Goal: Task Accomplishment & Management: Manage account settings

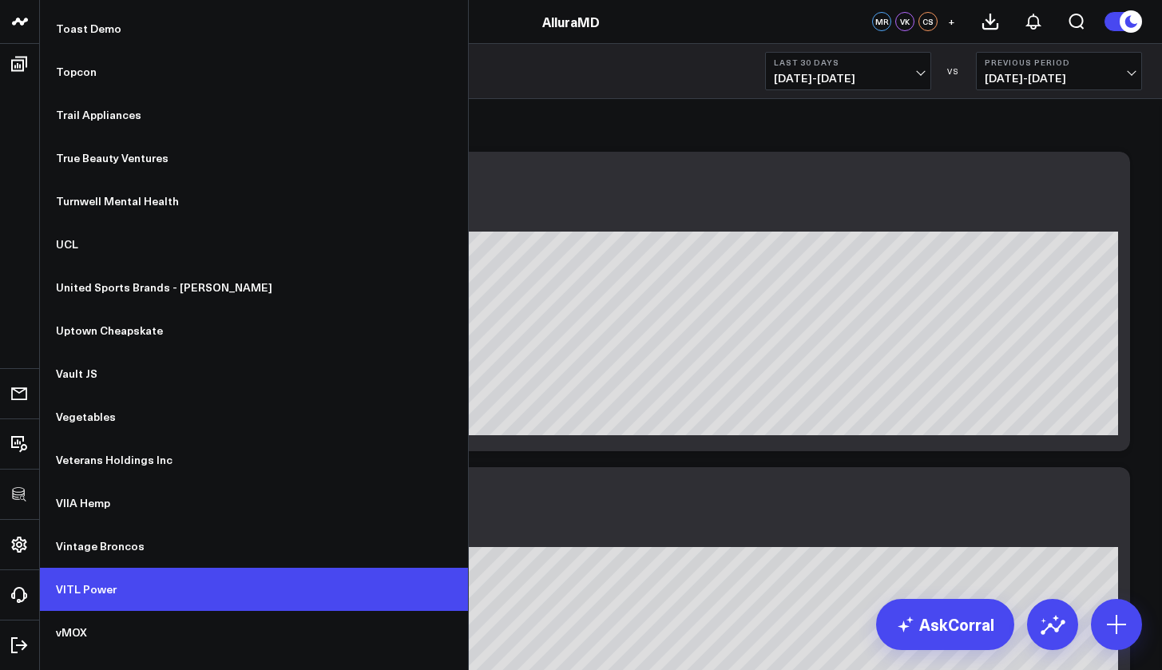
scroll to position [12416, 0]
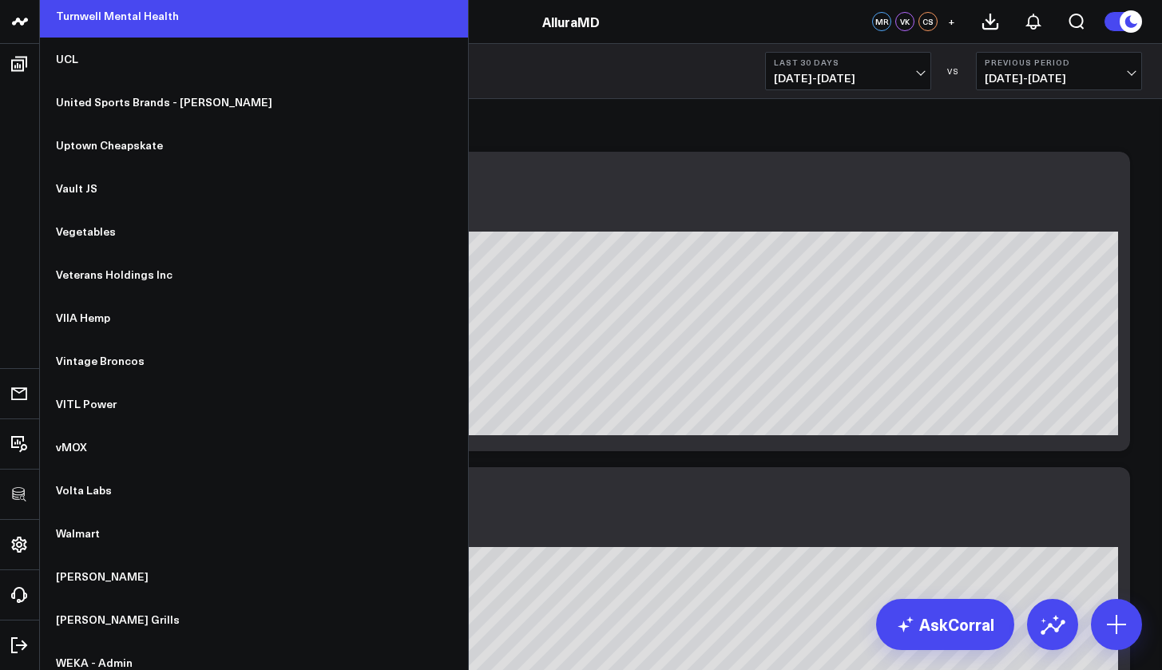
click at [133, 14] on link "Turnwell Mental Health" at bounding box center [254, 15] width 428 height 43
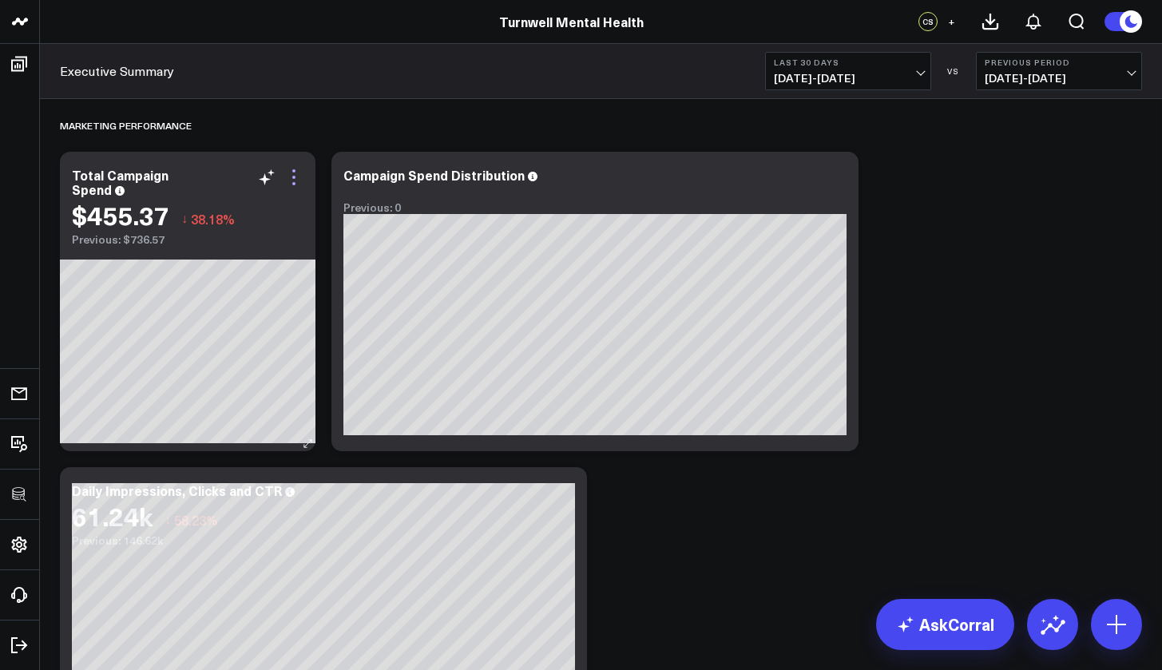
click at [295, 179] on icon at bounding box center [293, 177] width 19 height 19
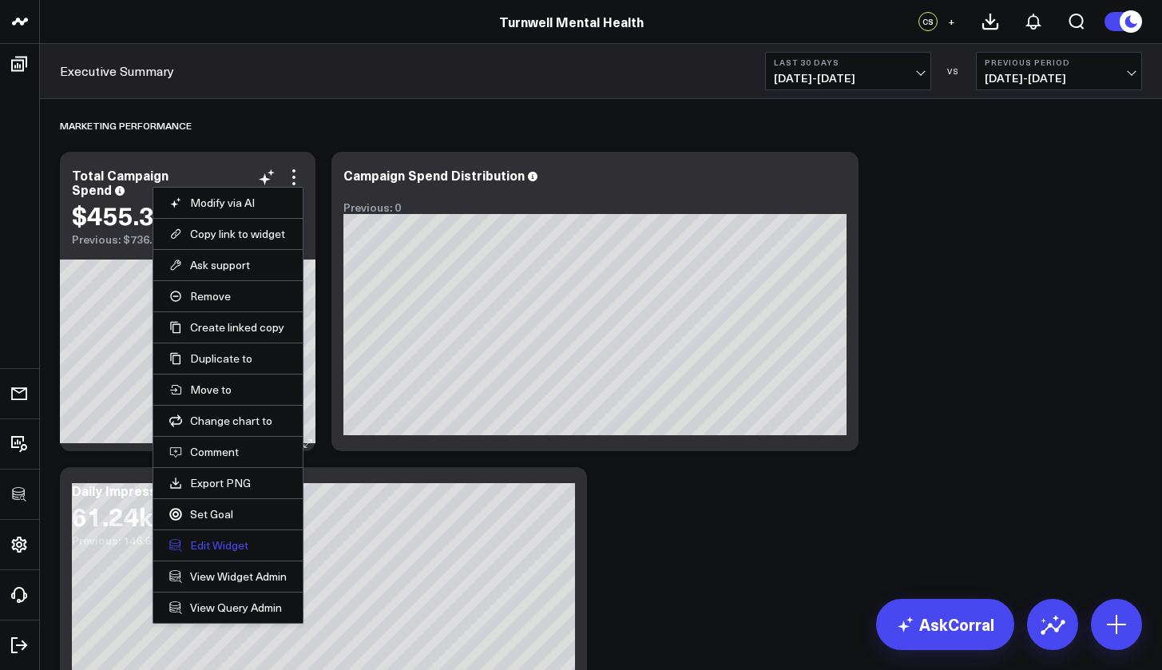
click at [232, 552] on button "Edit Widget" at bounding box center [227, 545] width 117 height 14
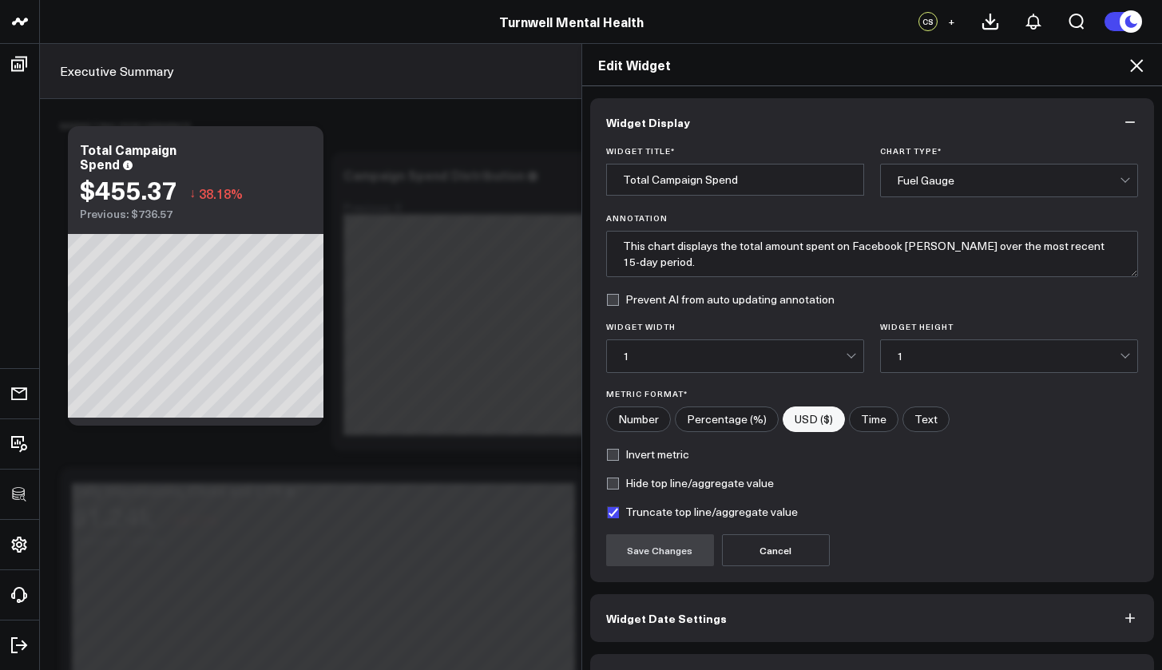
scroll to position [43, 0]
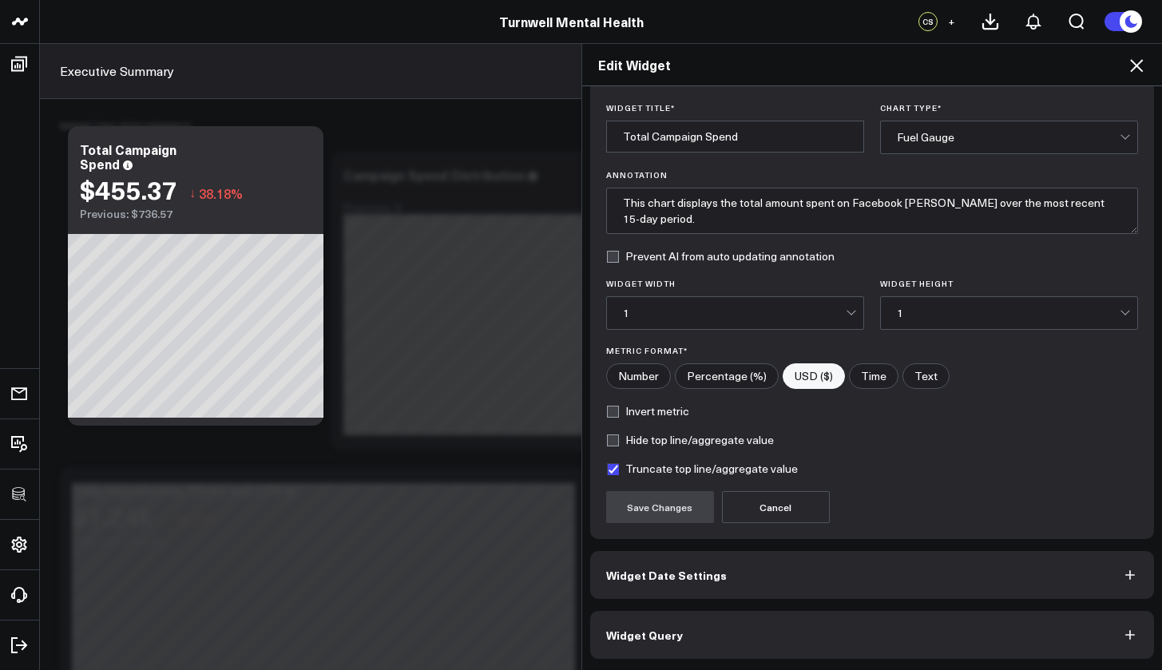
click at [722, 641] on button "Widget Query" at bounding box center [872, 635] width 564 height 48
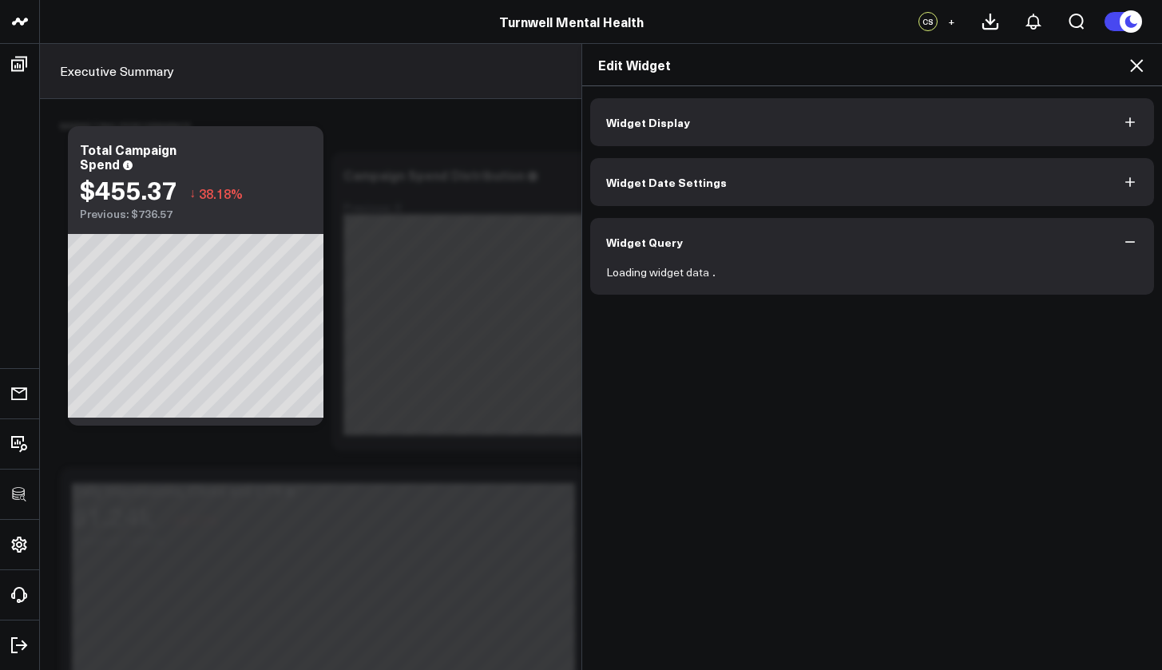
scroll to position [0, 0]
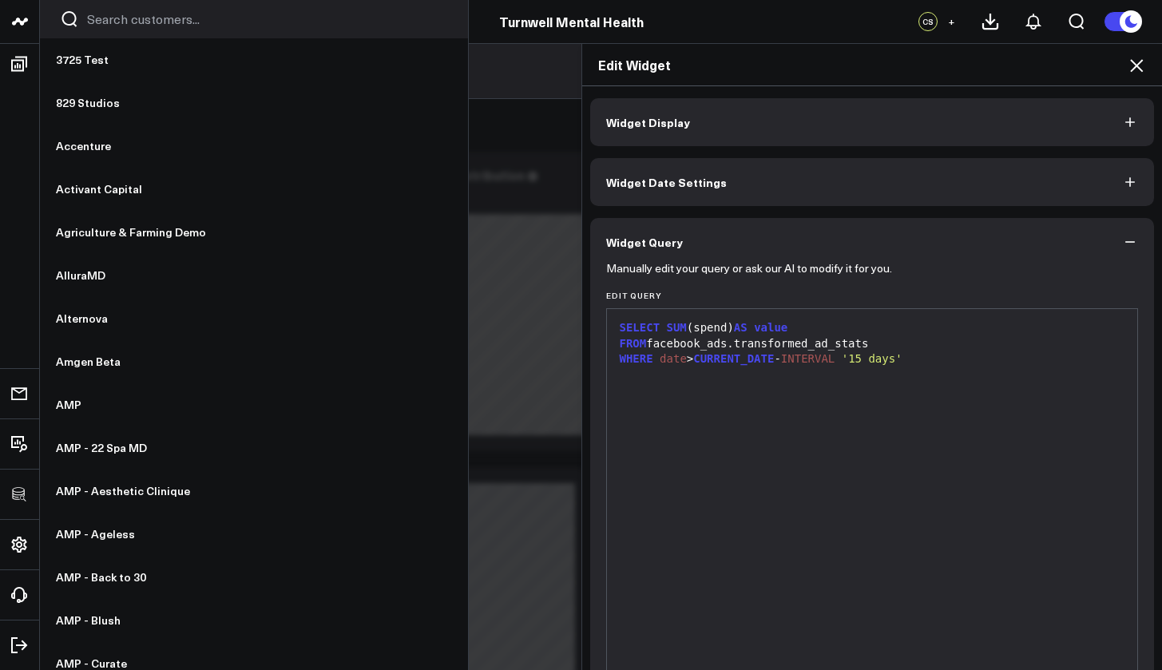
click at [5, 27] on link at bounding box center [20, 22] width 40 height 44
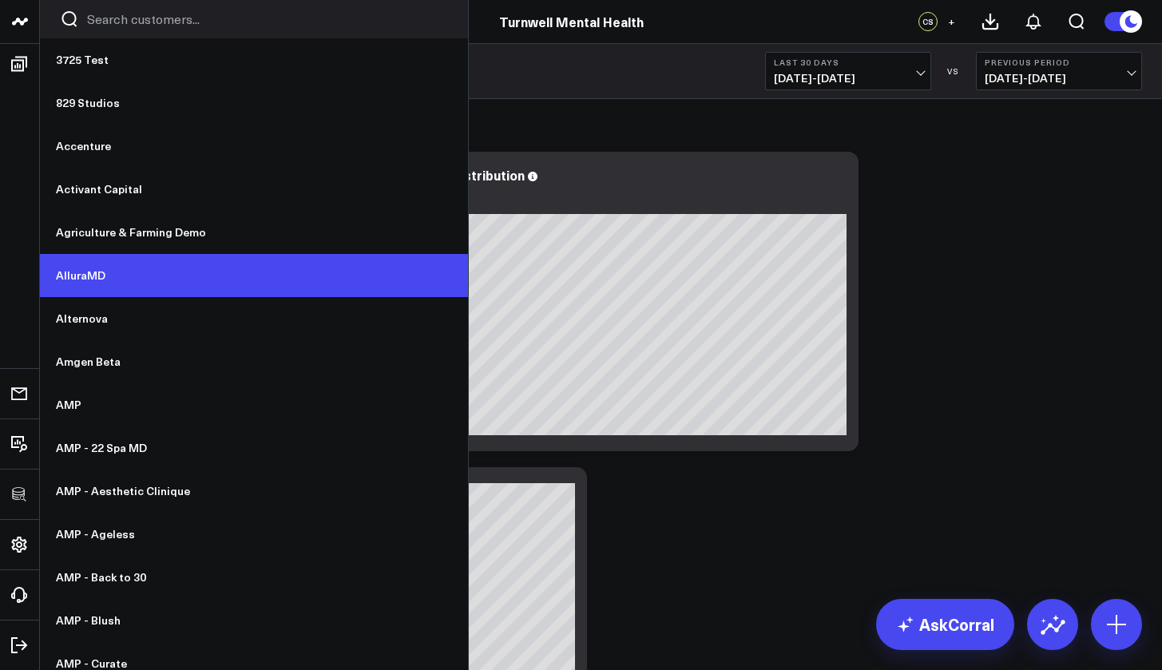
click at [93, 276] on link "AlluraMD" at bounding box center [254, 275] width 428 height 43
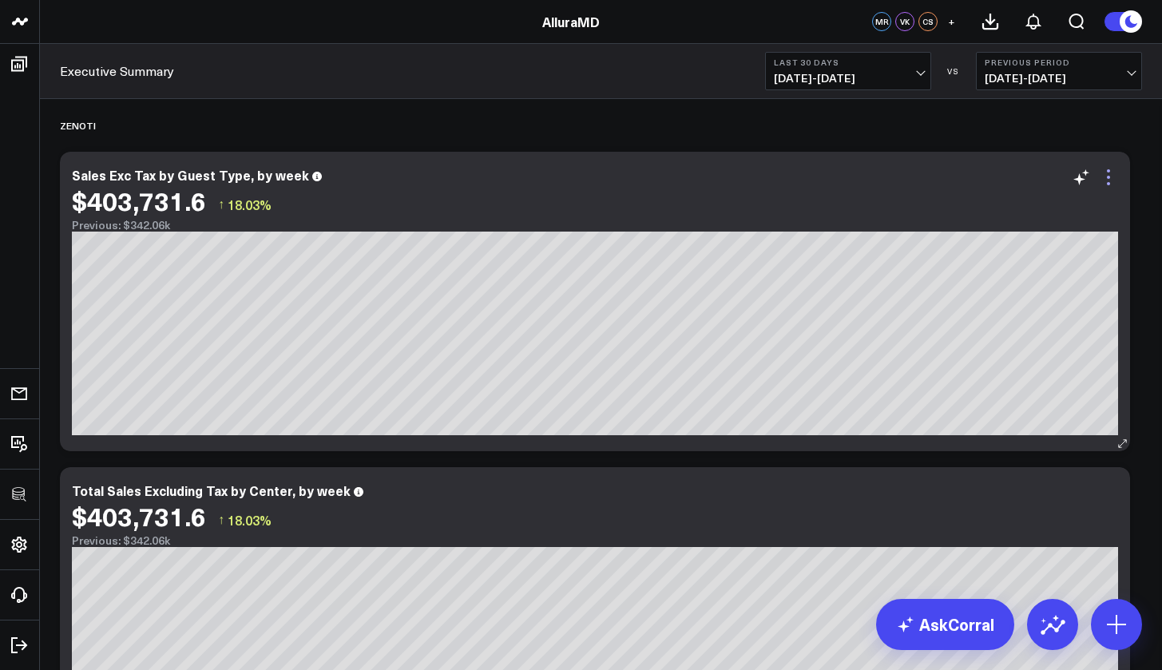
click at [1106, 176] on icon at bounding box center [1107, 177] width 19 height 19
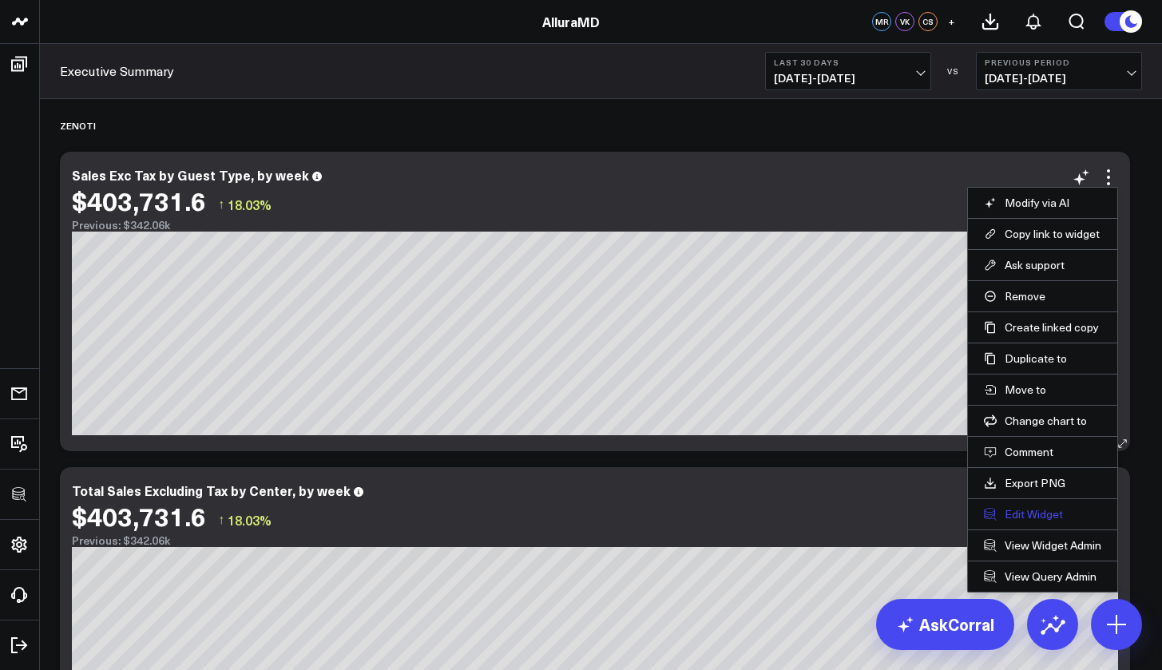
click at [1045, 509] on button "Edit Widget" at bounding box center [1042, 514] width 117 height 14
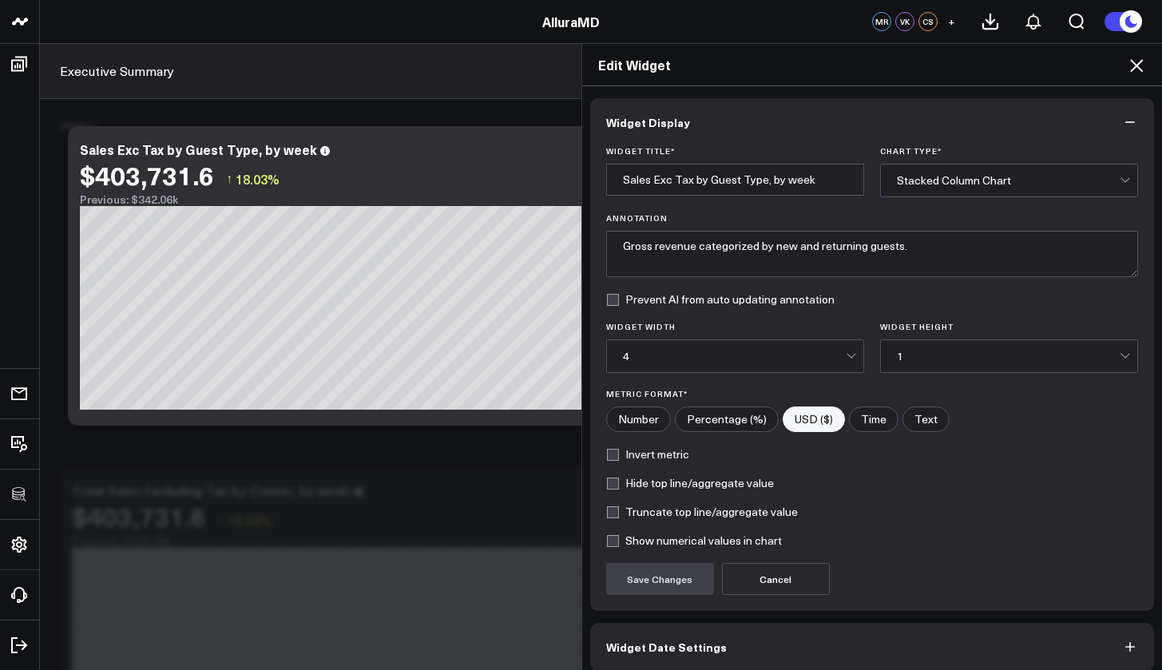
scroll to position [72, 0]
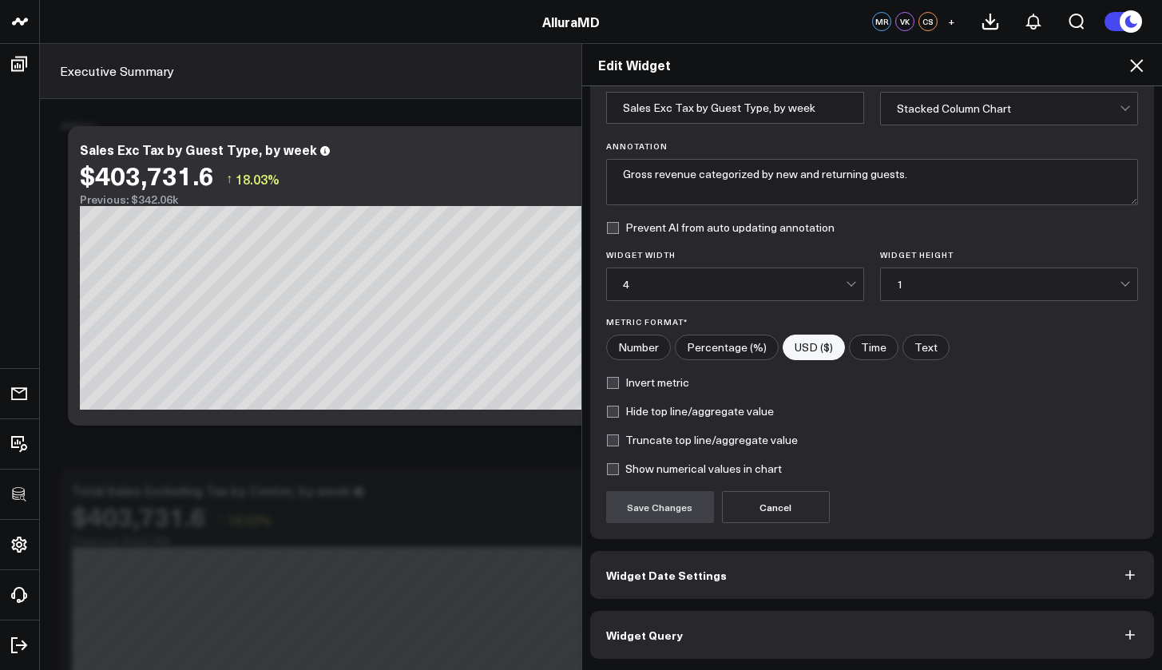
click at [700, 634] on button "Widget Query" at bounding box center [872, 635] width 564 height 48
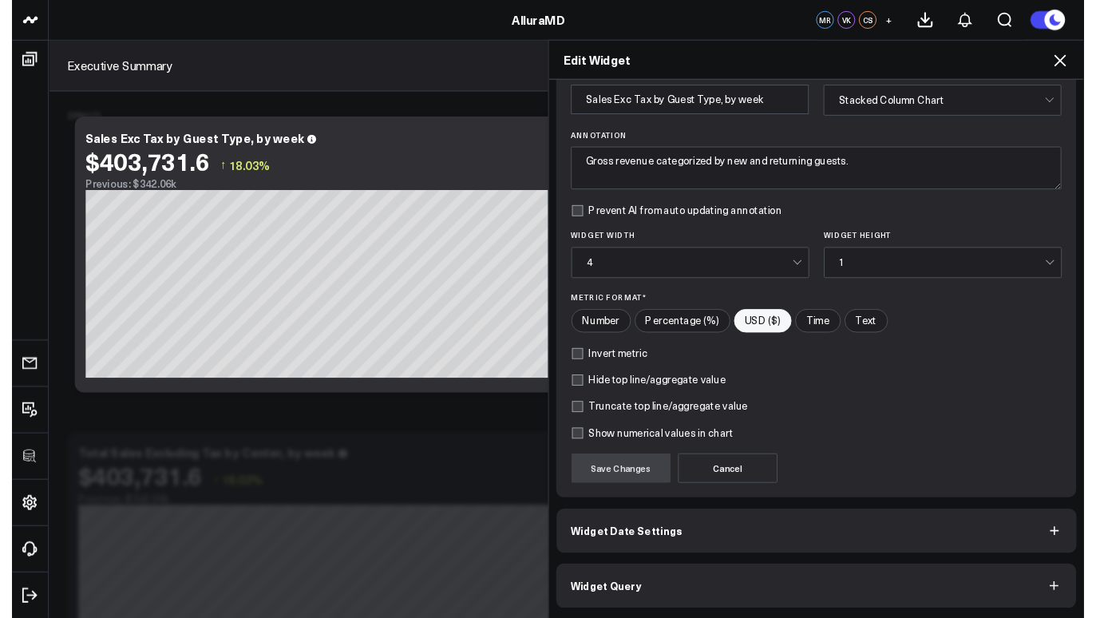
scroll to position [0, 0]
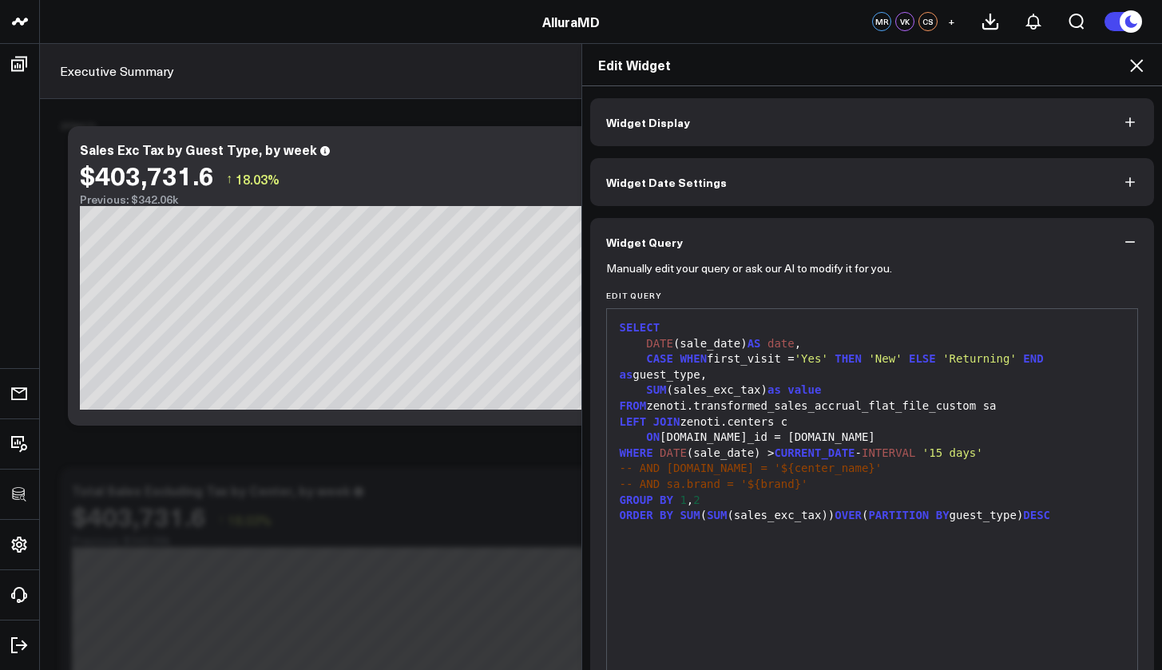
click at [213, 1] on header "3725 Test 829 Studios Accenture Activant Capital Agriculture & Farming Demo All…" at bounding box center [581, 22] width 1162 height 44
